Goal: Task Accomplishment & Management: Use online tool/utility

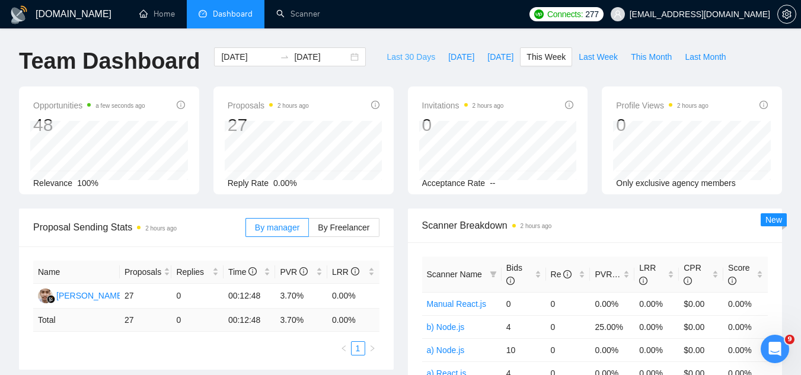
click at [387, 54] on span "Last 30 Days" at bounding box center [411, 56] width 49 height 13
type input "[DATE]"
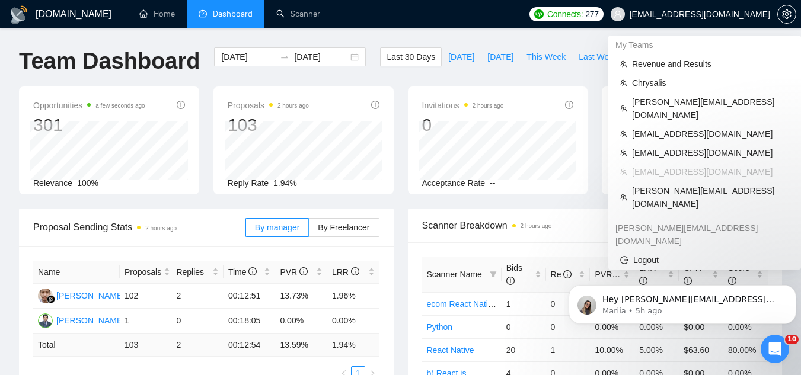
click at [685, 14] on span "[EMAIL_ADDRESS][DOMAIN_NAME]" at bounding box center [700, 14] width 140 height 0
click at [668, 146] on span "[EMAIL_ADDRESS][DOMAIN_NAME]" at bounding box center [710, 152] width 157 height 13
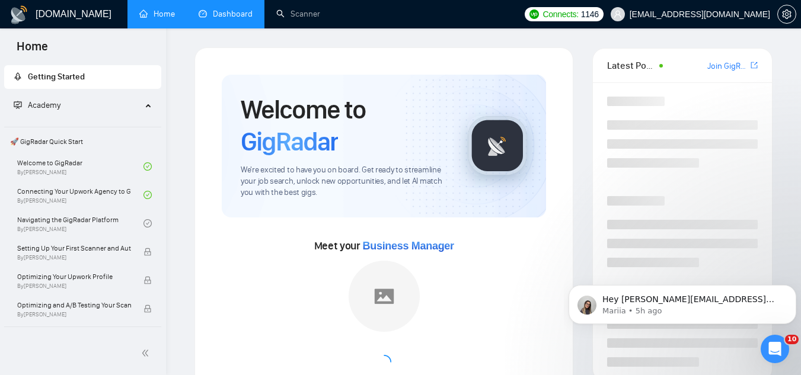
click at [238, 14] on link "Dashboard" at bounding box center [226, 14] width 54 height 10
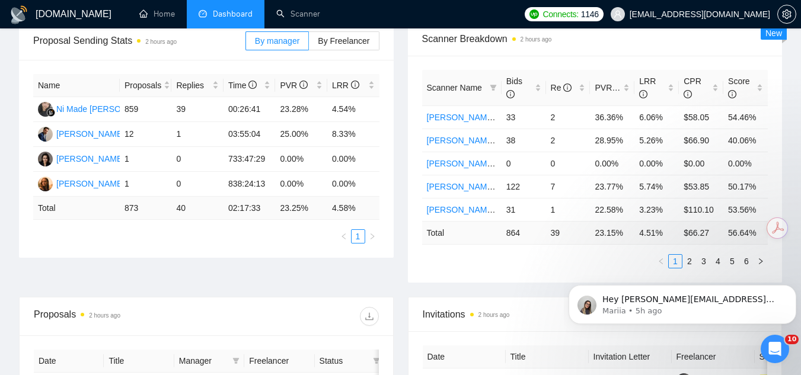
scroll to position [119, 0]
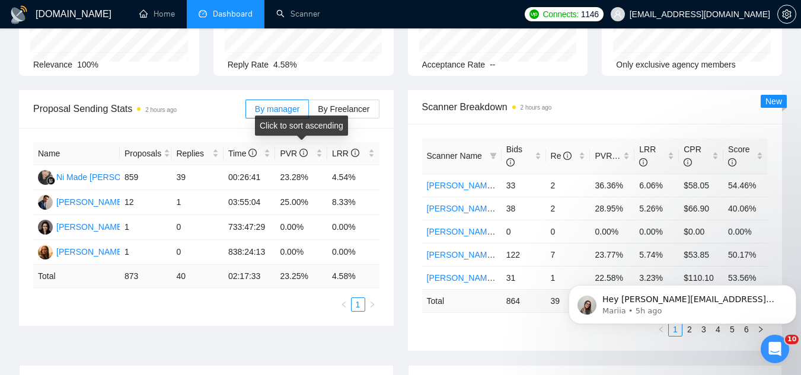
click at [343, 116] on div "Click to sort ascending" at bounding box center [301, 126] width 93 height 20
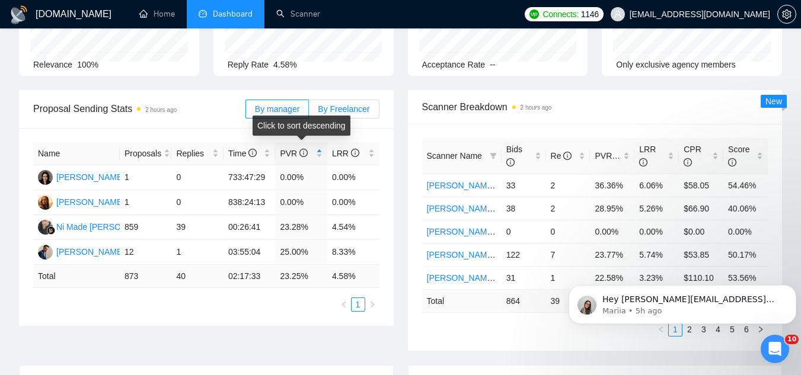
click at [344, 111] on span "By Freelancer" at bounding box center [344, 108] width 52 height 9
click at [309, 112] on input "By Freelancer" at bounding box center [309, 112] width 0 height 0
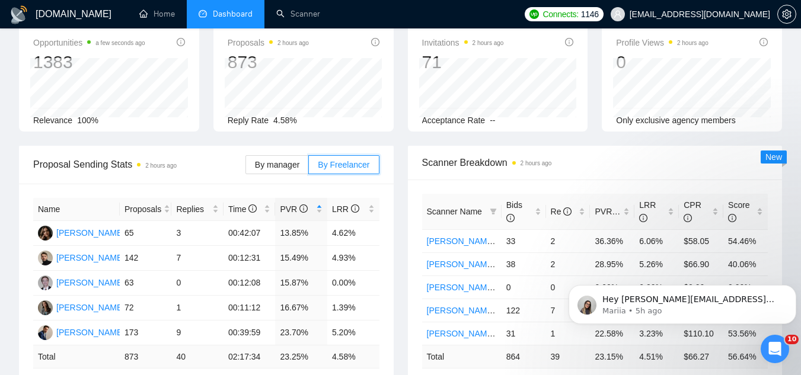
scroll to position [59, 0]
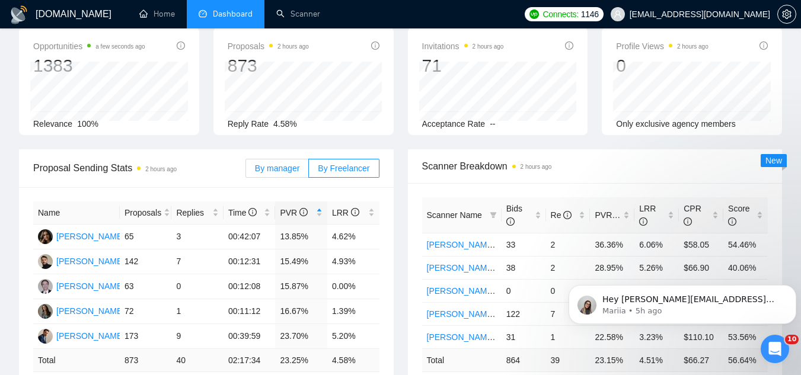
click at [282, 171] on span "By manager" at bounding box center [277, 168] width 44 height 9
click at [246, 171] on input "By manager" at bounding box center [246, 171] width 0 height 0
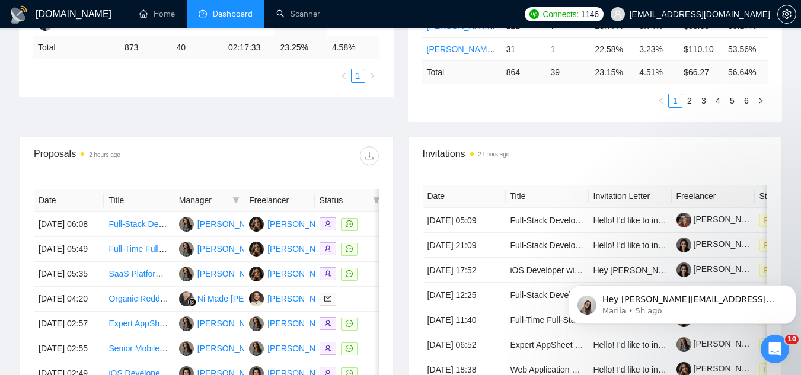
scroll to position [356, 0]
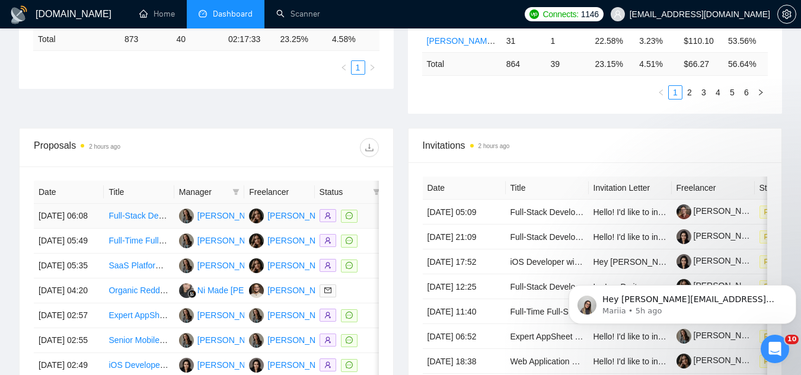
click at [130, 229] on td "Full-Stack Developer (React / Node) for “The Forge” — A Creative Author Registr…" at bounding box center [139, 216] width 70 height 25
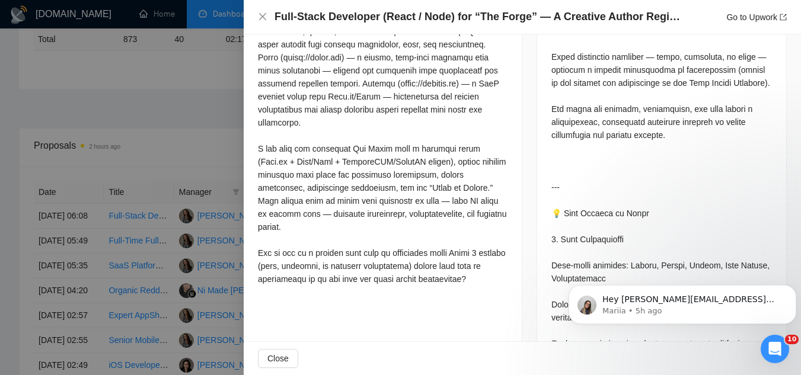
scroll to position [949, 0]
click at [174, 102] on div at bounding box center [400, 187] width 801 height 375
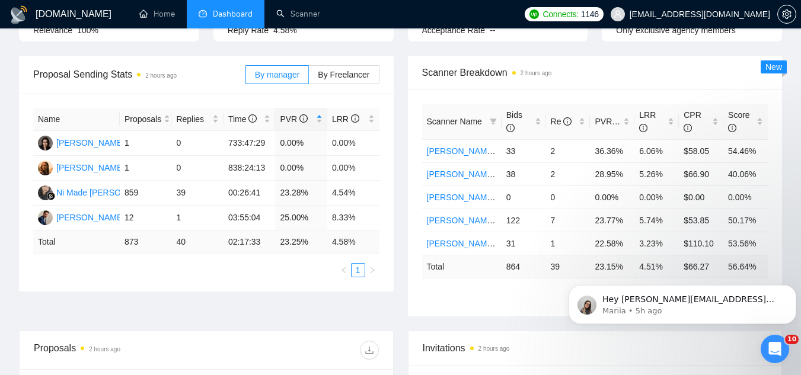
scroll to position [0, 0]
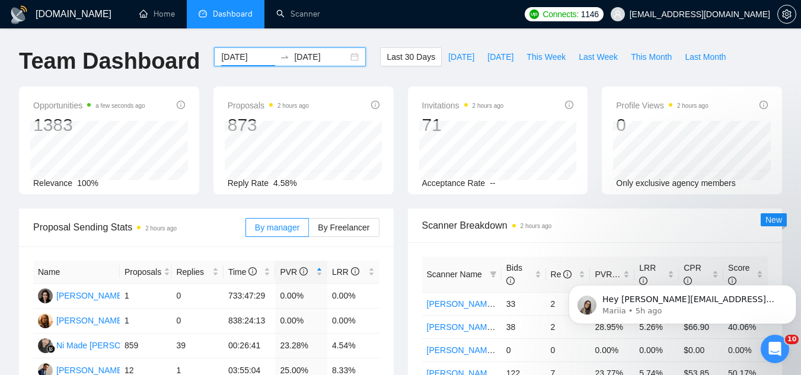
click at [229, 55] on input "[DATE]" at bounding box center [248, 56] width 54 height 13
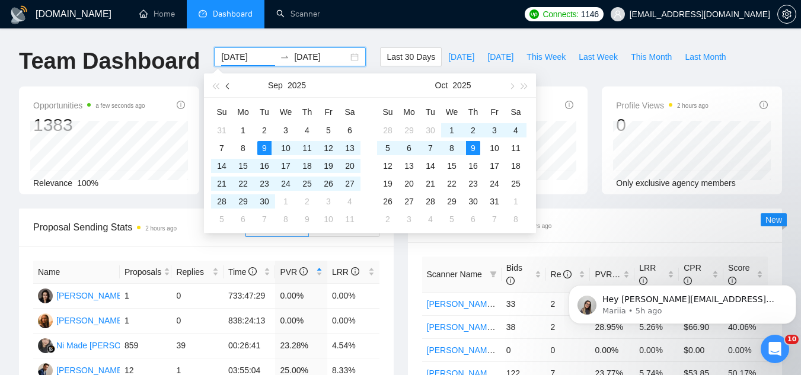
click at [229, 90] on button "button" at bounding box center [228, 86] width 13 height 24
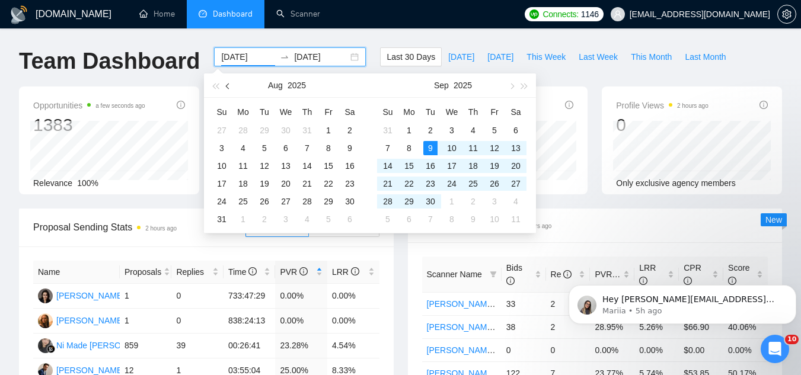
click at [229, 90] on button "button" at bounding box center [228, 86] width 13 height 24
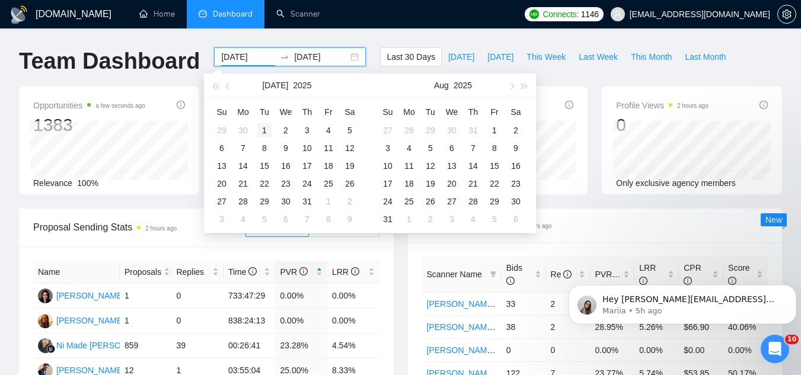
type input "[DATE]"
click at [258, 130] on div "1" at bounding box center [264, 130] width 14 height 14
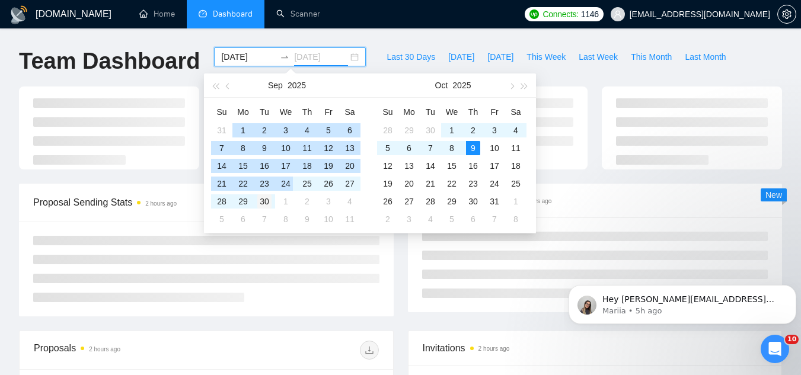
type input "[DATE]"
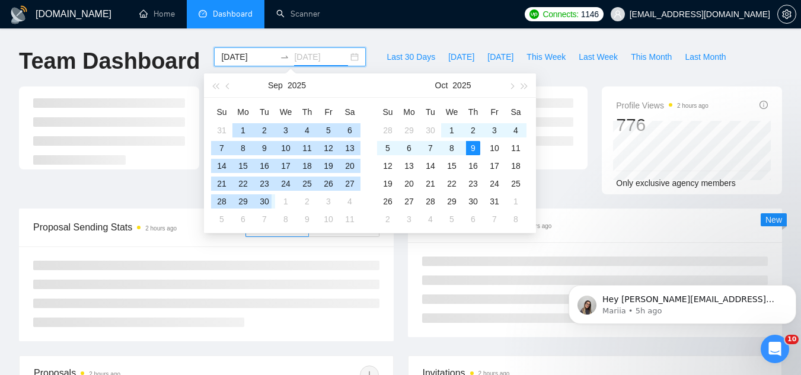
click at [264, 197] on div "30" at bounding box center [264, 201] width 14 height 14
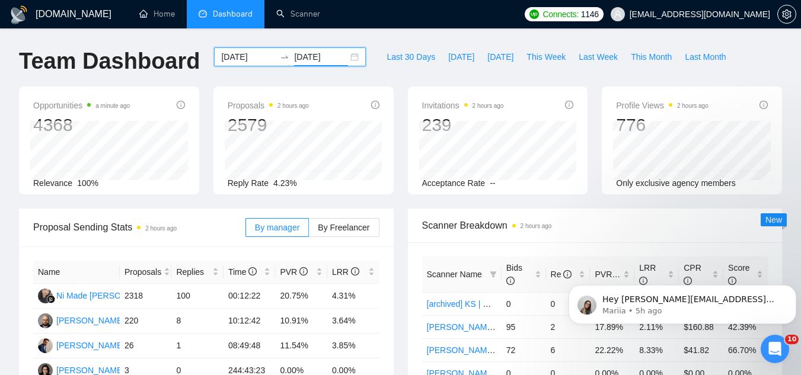
click at [230, 55] on input "[DATE]" at bounding box center [248, 56] width 54 height 13
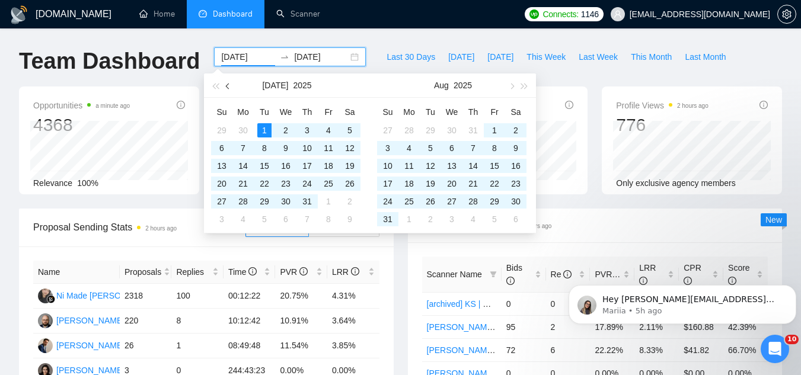
click at [231, 87] on button "button" at bounding box center [228, 86] width 13 height 24
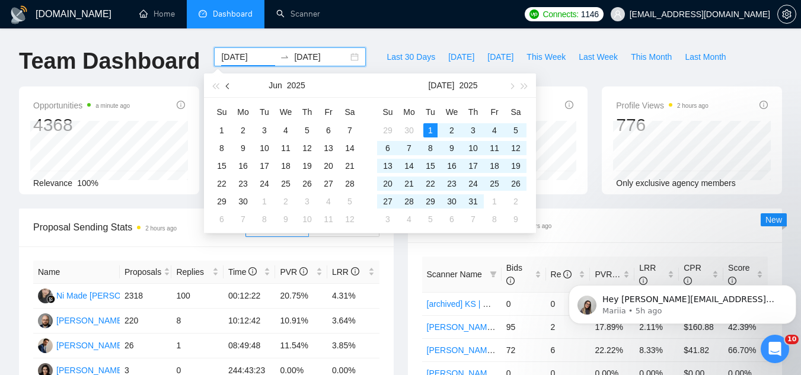
click at [231, 87] on button "button" at bounding box center [228, 86] width 13 height 24
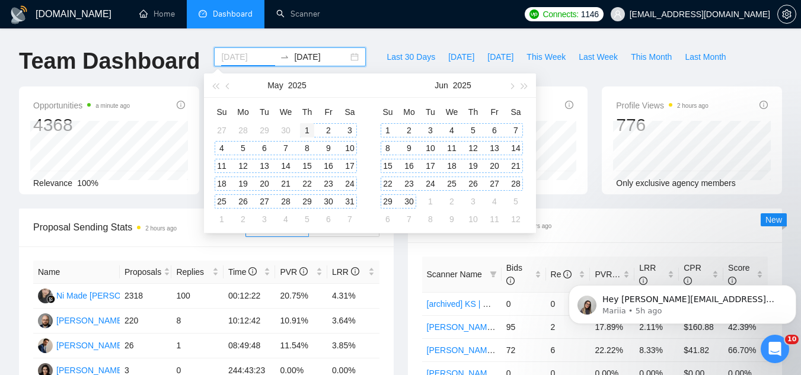
type input "[DATE]"
click at [304, 132] on div "1" at bounding box center [307, 130] width 14 height 14
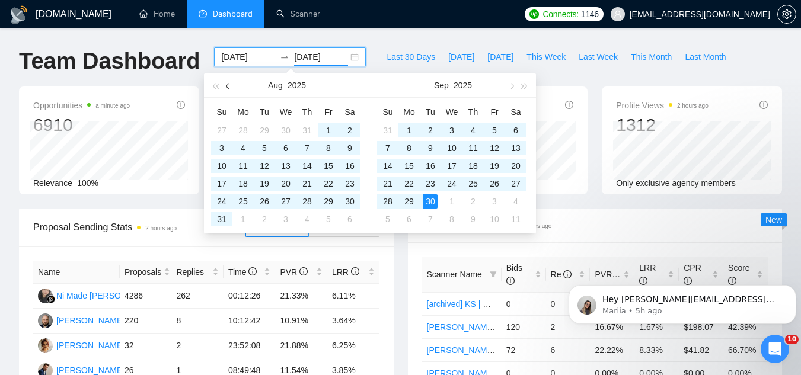
click at [228, 87] on span "button" at bounding box center [229, 86] width 6 height 6
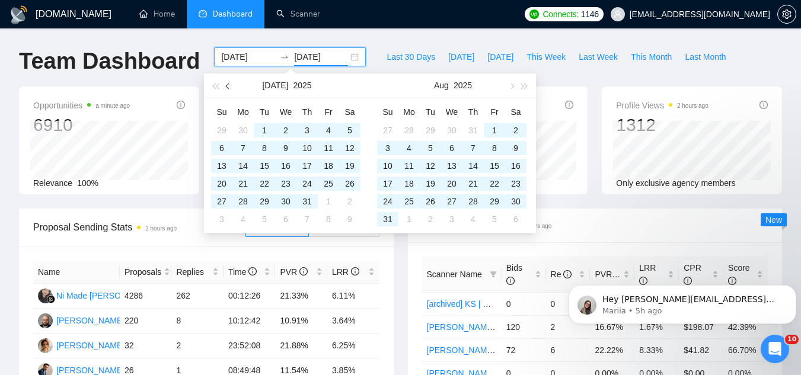
click at [228, 87] on span "button" at bounding box center [229, 86] width 6 height 6
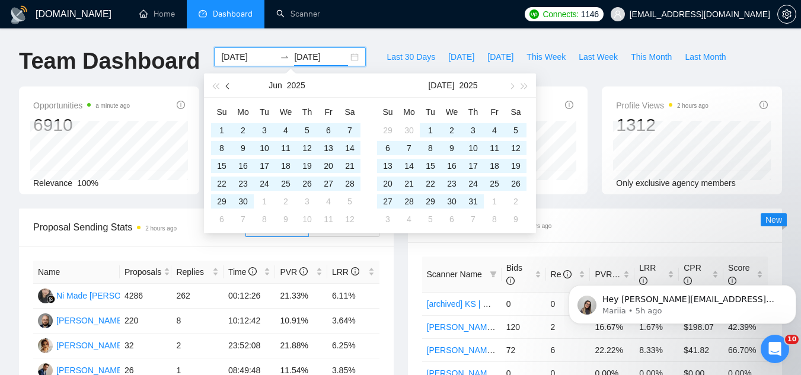
click at [229, 87] on span "button" at bounding box center [229, 86] width 6 height 6
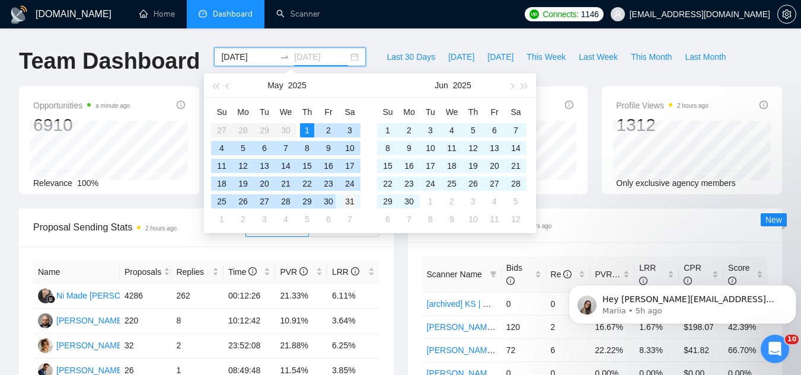
type input "[DATE]"
click at [347, 202] on div "31" at bounding box center [350, 201] width 14 height 14
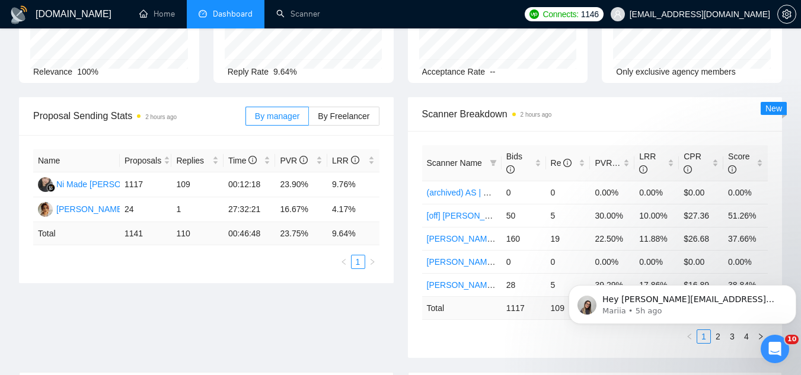
scroll to position [119, 0]
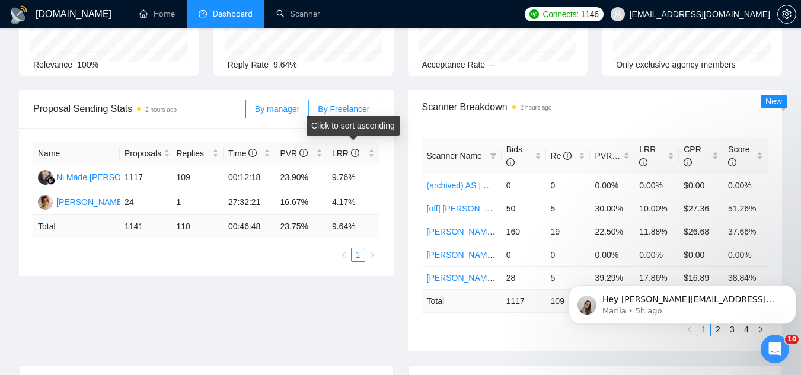
click at [338, 109] on span "By Freelancer" at bounding box center [344, 108] width 52 height 9
click at [309, 112] on input "By Freelancer" at bounding box center [309, 112] width 0 height 0
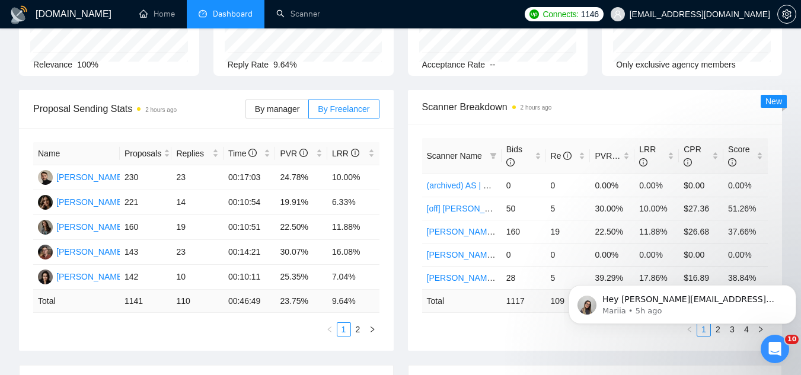
click at [694, 20] on span "[EMAIL_ADDRESS][DOMAIN_NAME]" at bounding box center [690, 14] width 174 height 38
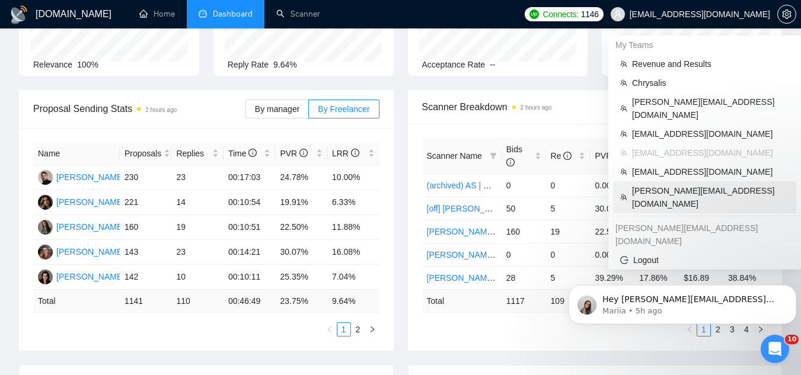
click at [692, 184] on span "[PERSON_NAME][EMAIL_ADDRESS][DOMAIN_NAME]" at bounding box center [710, 197] width 157 height 26
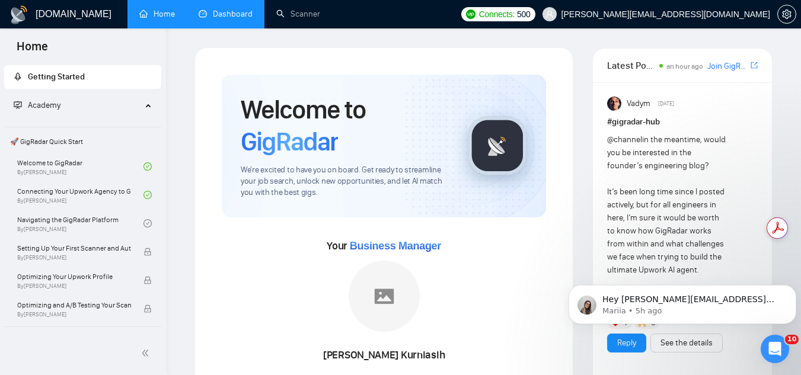
click at [234, 19] on link "Dashboard" at bounding box center [226, 14] width 54 height 10
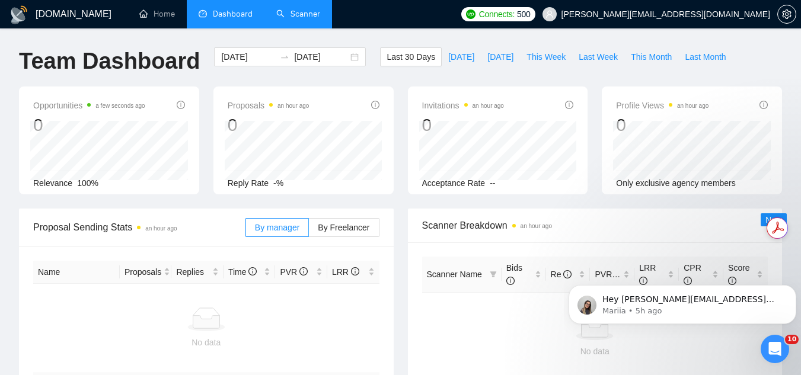
drag, startPoint x: 290, startPoint y: 15, endPoint x: 222, endPoint y: 89, distance: 100.7
click at [291, 15] on link "Scanner" at bounding box center [298, 14] width 44 height 10
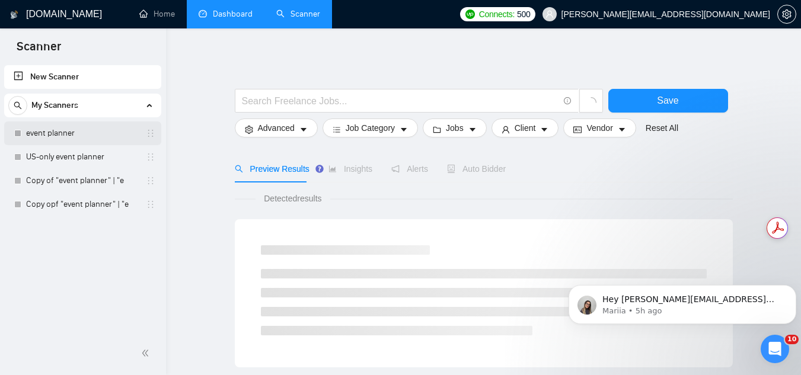
click at [97, 136] on link "event planner" at bounding box center [82, 134] width 113 height 24
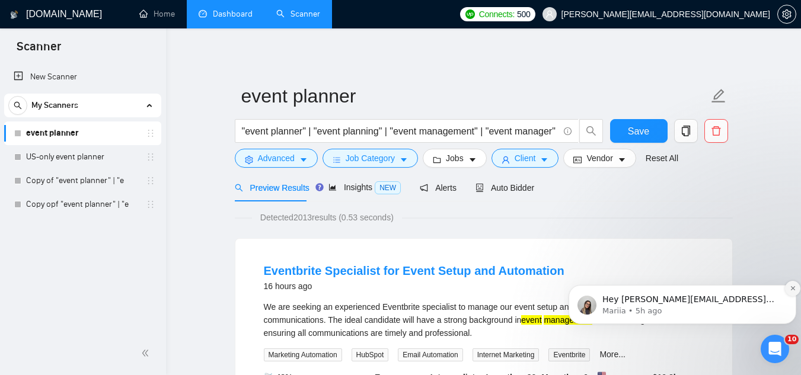
click at [788, 288] on button "Dismiss notification" at bounding box center [792, 288] width 15 height 15
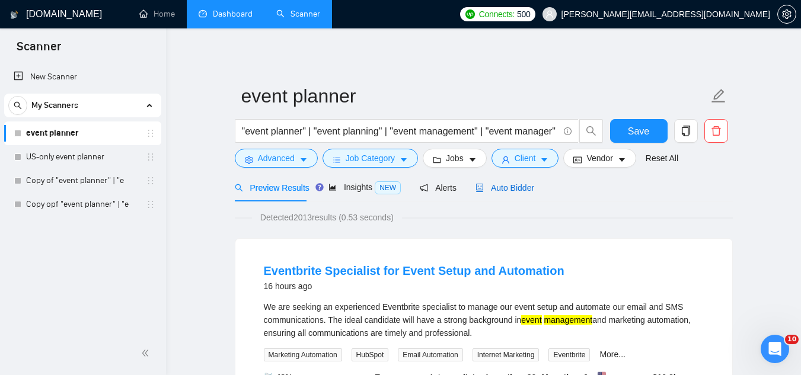
click at [503, 187] on span "Auto Bidder" at bounding box center [504, 187] width 59 height 9
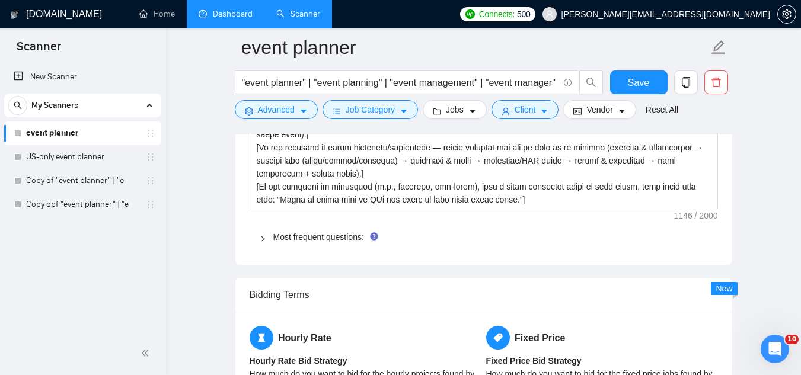
scroll to position [1838, 0]
